Goal: Task Accomplishment & Management: Use online tool/utility

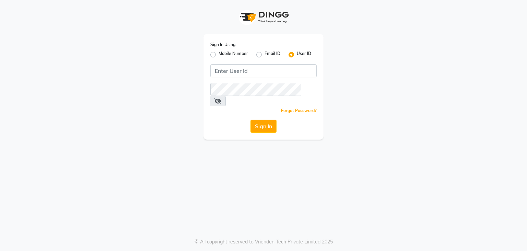
click at [219, 55] on label "Mobile Number" at bounding box center [234, 54] width 30 height 8
click at [219, 55] on input "Mobile Number" at bounding box center [221, 52] width 4 height 4
radio input "true"
radio input "false"
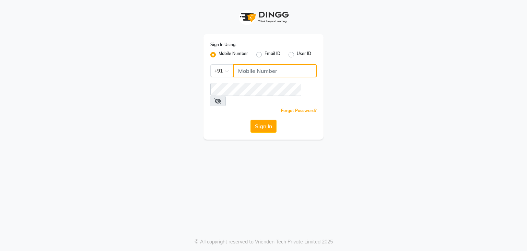
click at [264, 69] on input "Username" at bounding box center [275, 70] width 83 height 13
type input "8805000651"
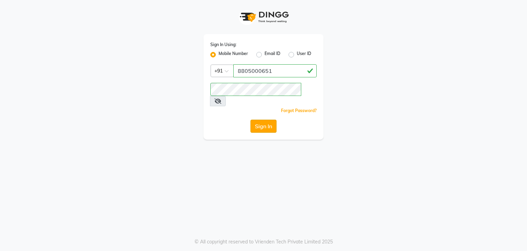
click at [263, 120] on button "Sign In" at bounding box center [264, 126] width 26 height 13
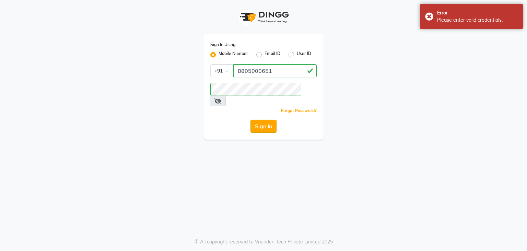
click at [266, 122] on button "Sign In" at bounding box center [264, 126] width 26 height 13
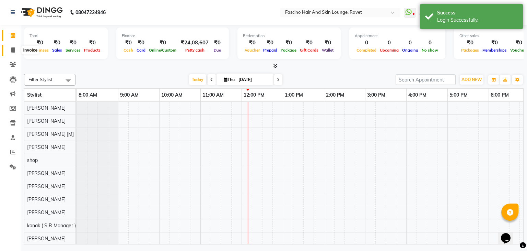
click at [12, 50] on icon at bounding box center [13, 49] width 4 height 5
select select "5190"
select select "service"
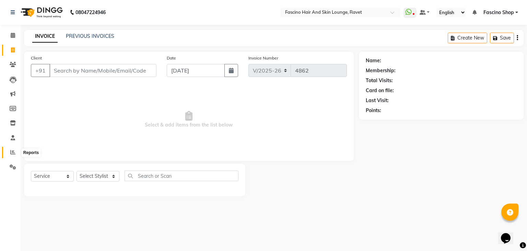
click at [14, 151] on icon at bounding box center [12, 151] width 5 height 5
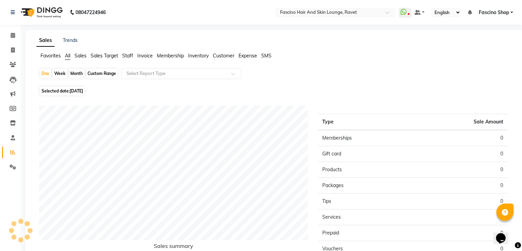
click at [77, 72] on div "Month" at bounding box center [77, 74] width 16 height 10
select select "9"
select select "2025"
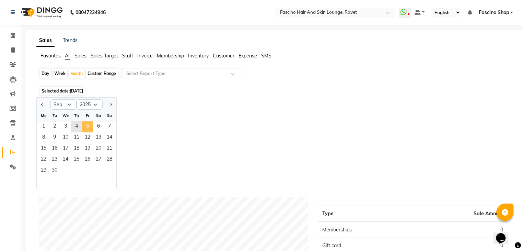
click at [87, 126] on span "5" at bounding box center [87, 126] width 11 height 11
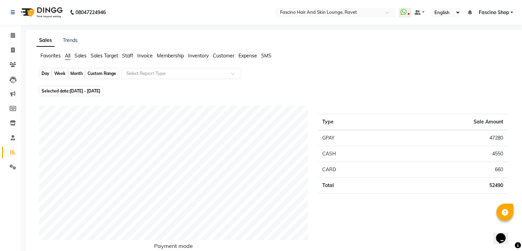
click at [77, 75] on div "Month" at bounding box center [77, 74] width 16 height 10
select select "9"
select select "2025"
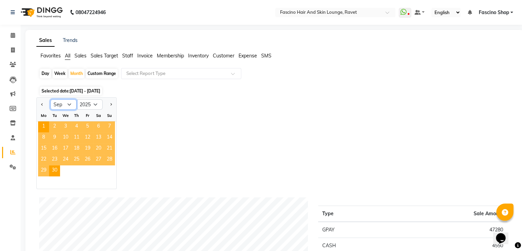
click at [69, 106] on select "Jan Feb Mar Apr May Jun [DATE] Aug Sep Oct Nov Dec" at bounding box center [63, 104] width 26 height 10
select select "8"
click at [50, 99] on select "Jan Feb Mar Apr May Jun [DATE] Aug Sep Oct Nov Dec" at bounding box center [63, 104] width 26 height 10
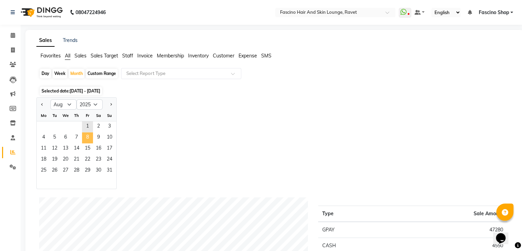
click at [88, 138] on span "8" at bounding box center [87, 137] width 11 height 11
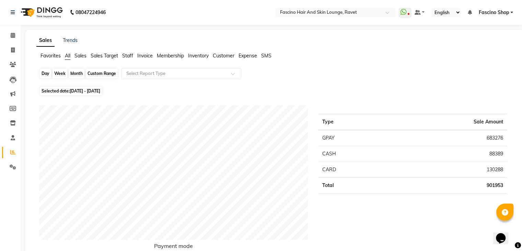
click at [76, 73] on div "Month" at bounding box center [77, 74] width 16 height 10
select select "8"
select select "2025"
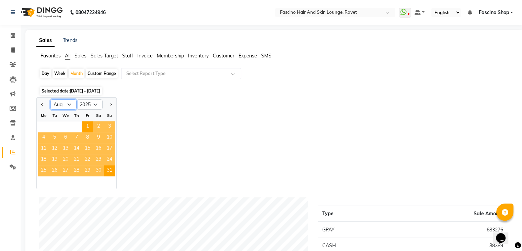
click at [70, 103] on select "Jan Feb Mar Apr May Jun [DATE] Aug Sep Oct Nov Dec" at bounding box center [63, 104] width 26 height 10
click at [50, 99] on select "Jan Feb Mar Apr May Jun [DATE] Aug Sep Oct Nov Dec" at bounding box center [63, 104] width 26 height 10
click at [250, 100] on div "Jan Feb Mar Apr May Jun [DATE] Aug Sep Oct Nov [DATE] 2016 2017 2018 2019 2020 …" at bounding box center [274, 143] width 477 height 92
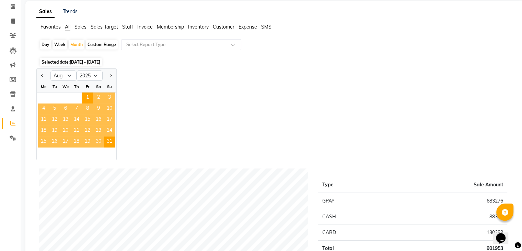
scroll to position [27, 0]
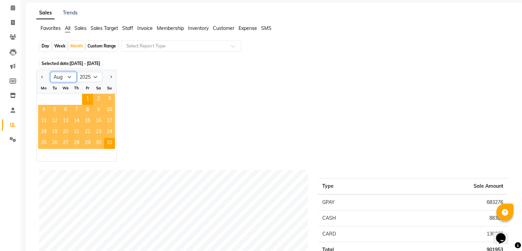
click at [70, 77] on select "Jan Feb Mar Apr May Jun [DATE] Aug Sep Oct Nov Dec" at bounding box center [63, 77] width 26 height 10
click at [50, 72] on select "Jan Feb Mar Apr May Jun [DATE] Aug Sep Oct Nov Dec" at bounding box center [63, 77] width 26 height 10
click at [65, 79] on select "Jan Feb Mar Apr May Jun [DATE] Aug Sep Oct Nov Dec" at bounding box center [63, 77] width 26 height 10
select select "9"
click at [50, 72] on select "Jan Feb Mar Apr May Jun [DATE] Aug Sep Oct Nov Dec" at bounding box center [63, 77] width 26 height 10
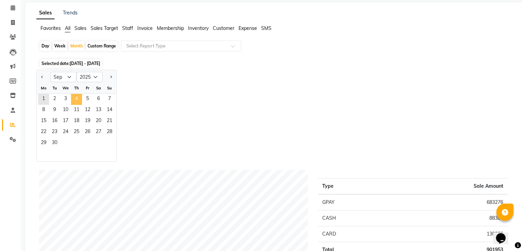
click at [77, 97] on span "4" at bounding box center [76, 99] width 11 height 11
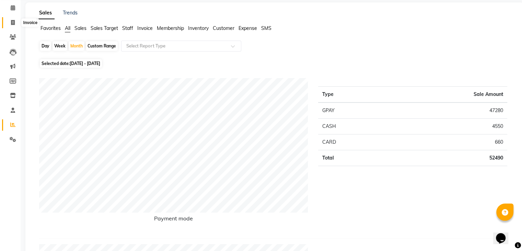
drag, startPoint x: 13, startPoint y: 21, endPoint x: 28, endPoint y: 28, distance: 16.7
click at [13, 21] on icon at bounding box center [13, 22] width 4 height 5
select select "5190"
select select "service"
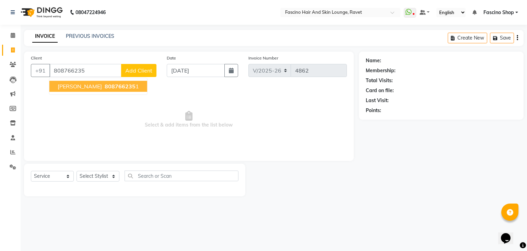
click at [75, 90] on span "[PERSON_NAME]" at bounding box center [80, 86] width 44 height 7
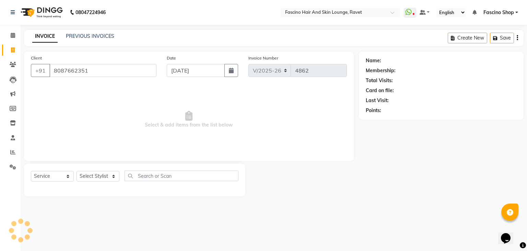
type input "8087662351"
select select "1: Object"
